Goal: Find specific page/section: Find specific page/section

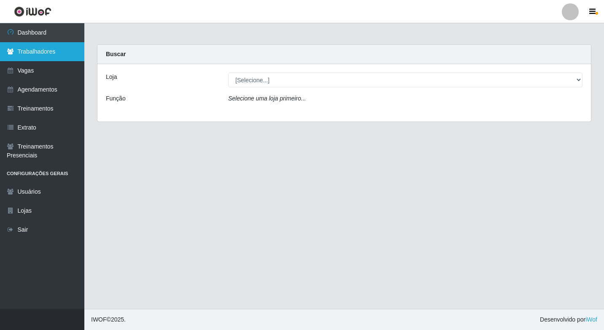
click at [70, 60] on link "Trabalhadores" at bounding box center [42, 51] width 84 height 19
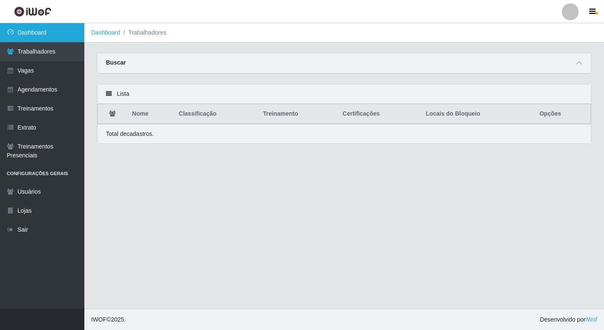
click at [69, 38] on link "Dashboard" at bounding box center [42, 32] width 84 height 19
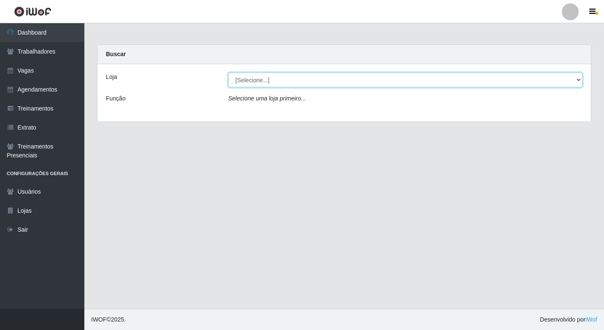
click at [245, 79] on select "[Selecione...] Sapore D'italia" at bounding box center [405, 80] width 354 height 15
select select "266"
click at [228, 73] on select "[Selecione...] Sapore D'italia" at bounding box center [405, 80] width 354 height 15
